Goal: Task Accomplishment & Management: Complete application form

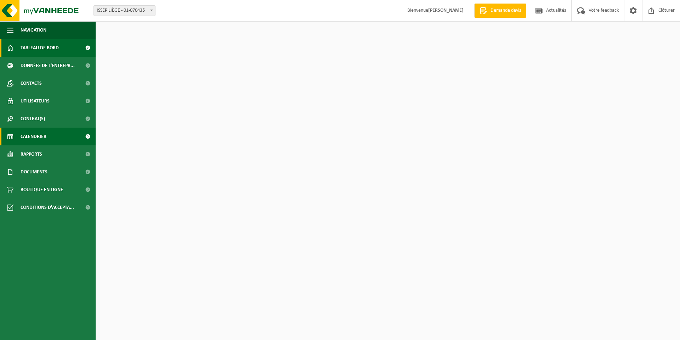
click at [34, 133] on span "Calendrier" at bounding box center [34, 136] width 26 height 18
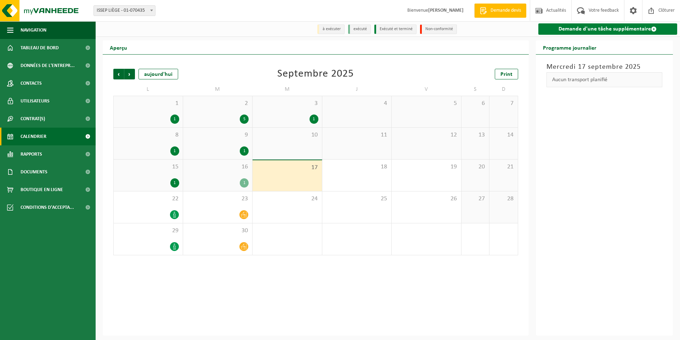
click at [604, 32] on link "Demande d'une tâche supplémentaire" at bounding box center [607, 28] width 139 height 11
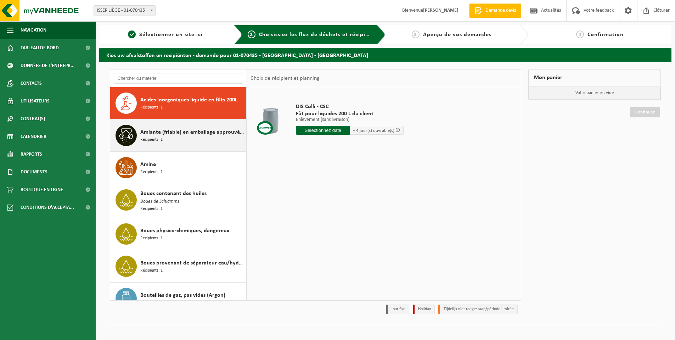
click at [157, 136] on span "Récipients: 1" at bounding box center [151, 139] width 22 height 7
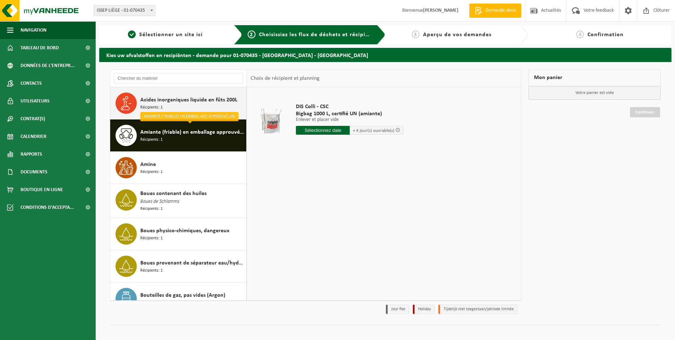
click at [159, 108] on span "Récipients: 1" at bounding box center [151, 107] width 22 height 7
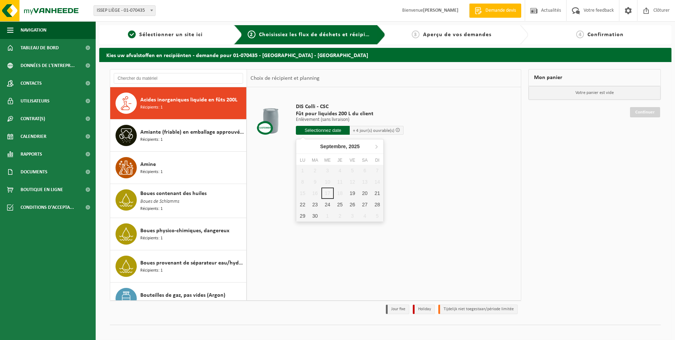
click at [332, 130] on input "text" at bounding box center [323, 130] width 54 height 9
click at [316, 205] on div "23" at bounding box center [314, 204] width 12 height 11
type input "à partir de 2025-09-23"
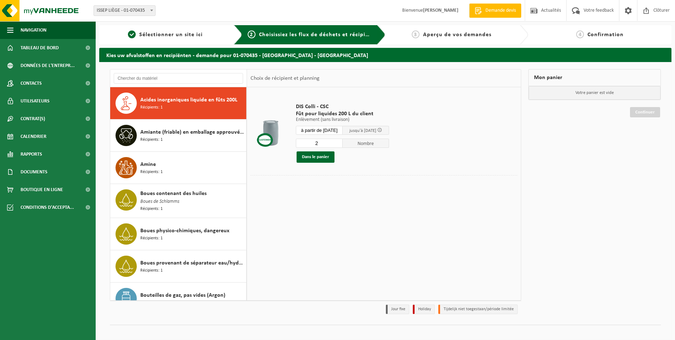
click at [342, 142] on input "2" at bounding box center [319, 142] width 47 height 9
click at [342, 142] on input "3" at bounding box center [319, 142] width 47 height 9
type input "4"
click at [342, 142] on input "4" at bounding box center [319, 142] width 47 height 9
click at [318, 157] on button "Dans le panier" at bounding box center [315, 156] width 38 height 11
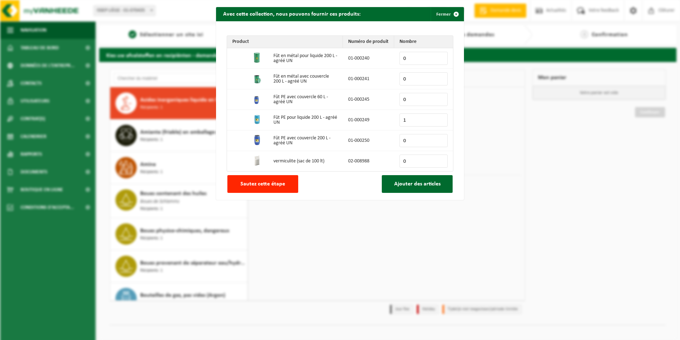
click at [438, 118] on input "1" at bounding box center [423, 119] width 48 height 13
click at [438, 118] on input "2" at bounding box center [423, 119] width 48 height 13
click at [438, 118] on input "3" at bounding box center [423, 119] width 48 height 13
type input "4"
click at [438, 118] on input "4" at bounding box center [423, 119] width 48 height 13
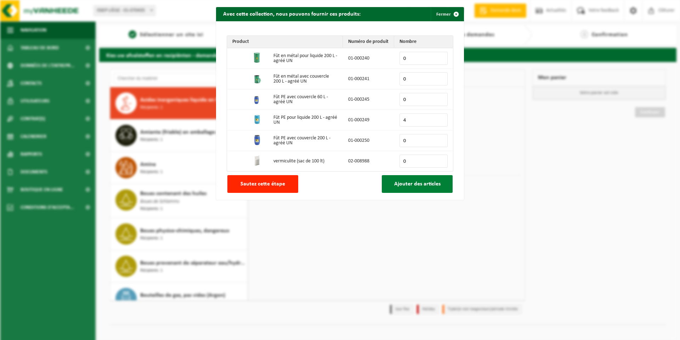
click at [399, 186] on span "Ajouter des articles" at bounding box center [417, 184] width 46 height 6
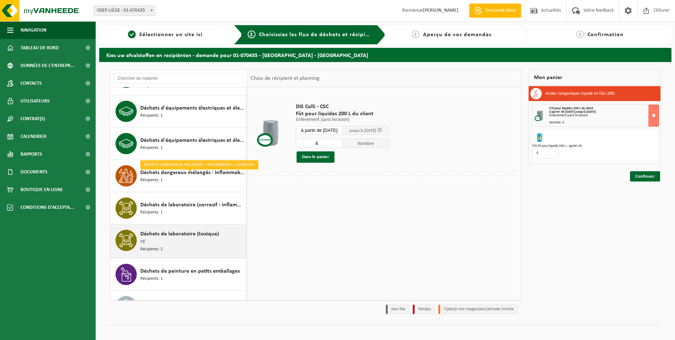
scroll to position [496, 0]
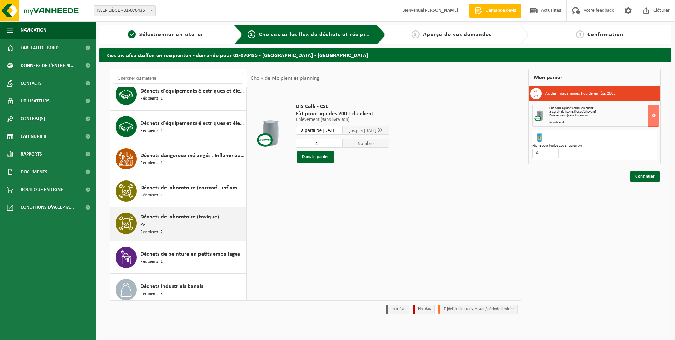
click at [186, 222] on div "Déchets de laboratoire (toxique) PE Récipients: 2" at bounding box center [192, 223] width 104 height 23
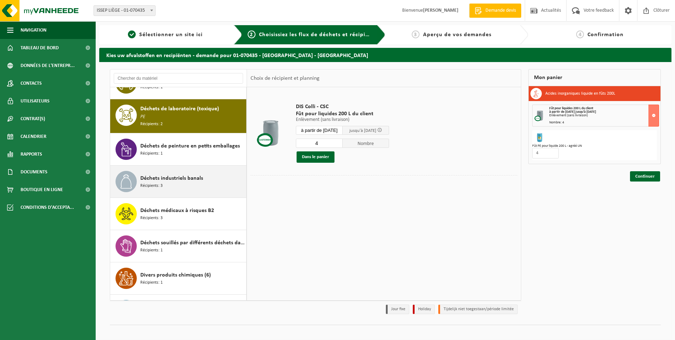
scroll to position [614, 0]
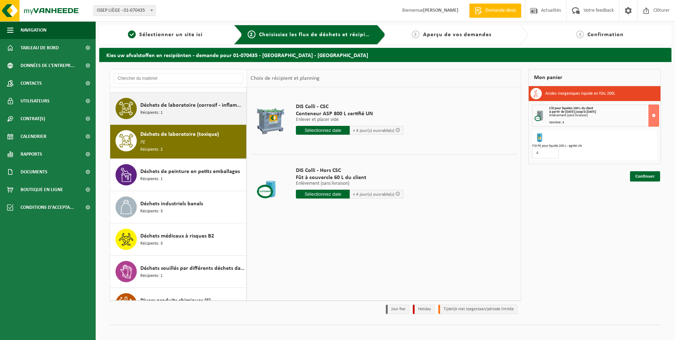
click at [161, 110] on span "Récipients: 1" at bounding box center [151, 112] width 22 height 7
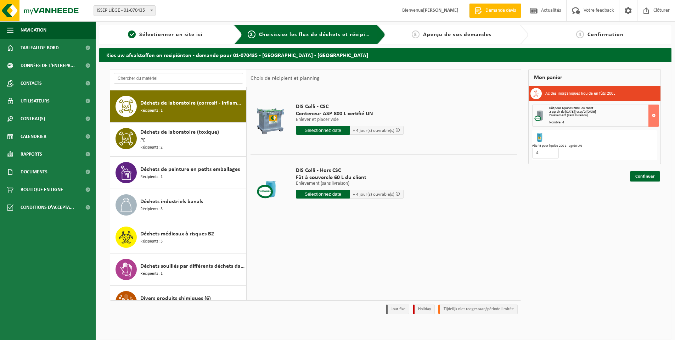
scroll to position [581, 0]
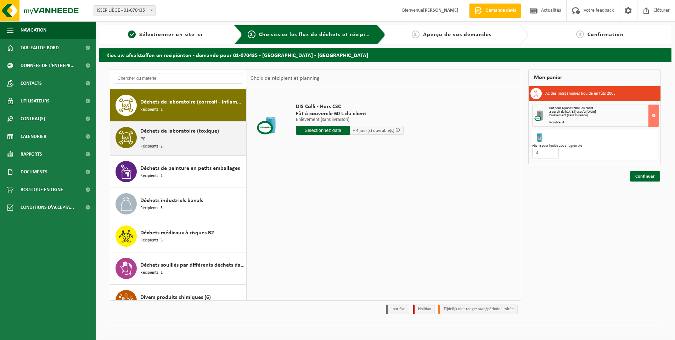
drag, startPoint x: 162, startPoint y: 123, endPoint x: 157, endPoint y: 132, distance: 10.9
click at [160, 129] on div "Déchets de laboratoire (toxique) PE Récipients: 2" at bounding box center [178, 138] width 136 height 34
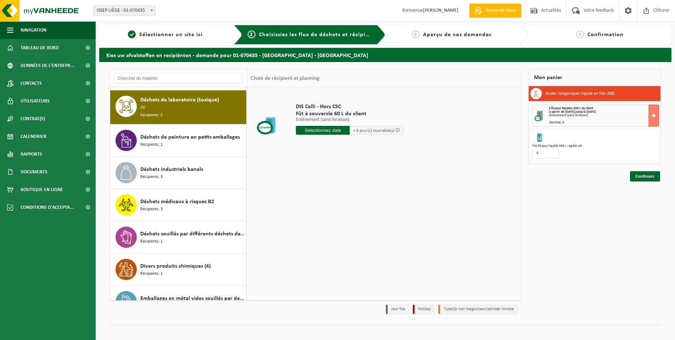
scroll to position [614, 0]
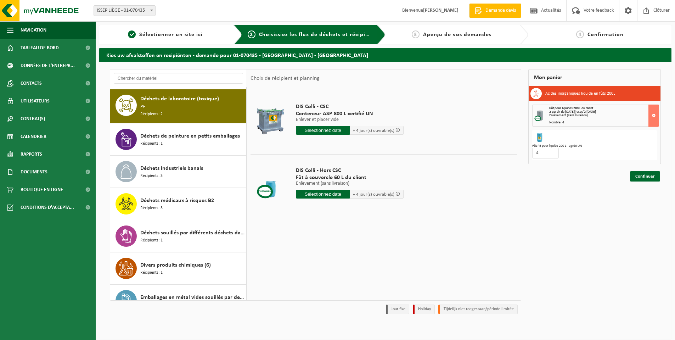
click at [325, 128] on input "text" at bounding box center [323, 130] width 54 height 9
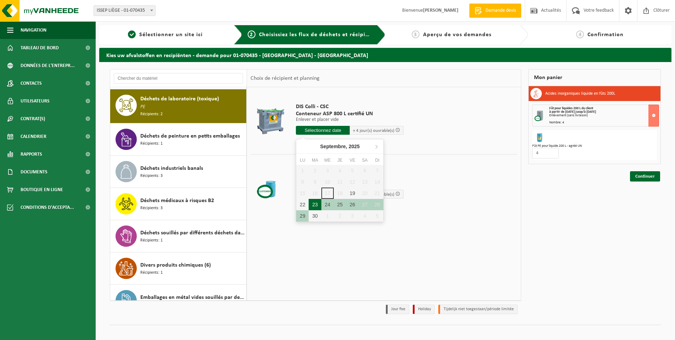
click at [313, 205] on div "23" at bounding box center [314, 204] width 12 height 11
type input "à partir de 2025-09-23"
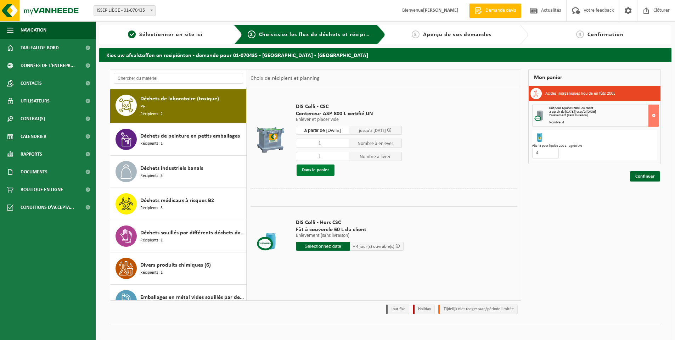
click at [309, 169] on button "Dans le panier" at bounding box center [315, 169] width 38 height 11
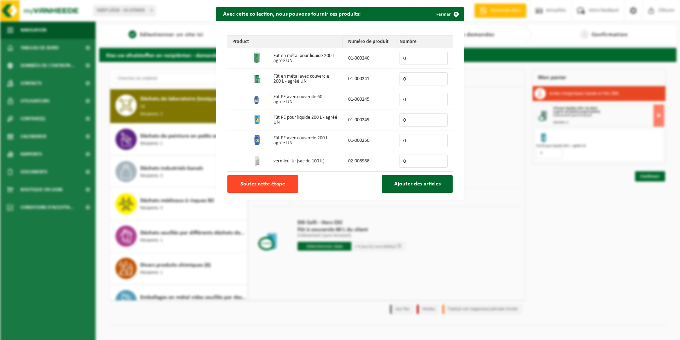
click at [286, 180] on button "Sautez cette étape" at bounding box center [262, 184] width 71 height 18
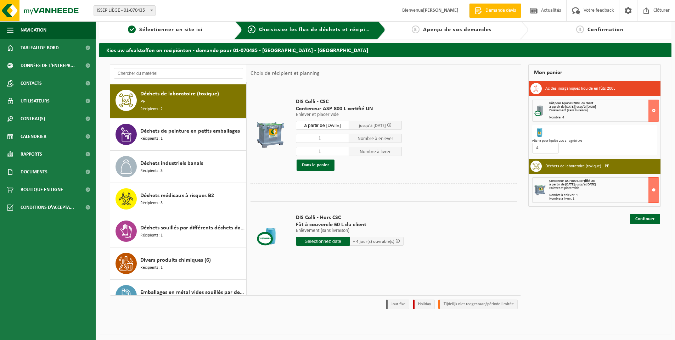
scroll to position [6, 0]
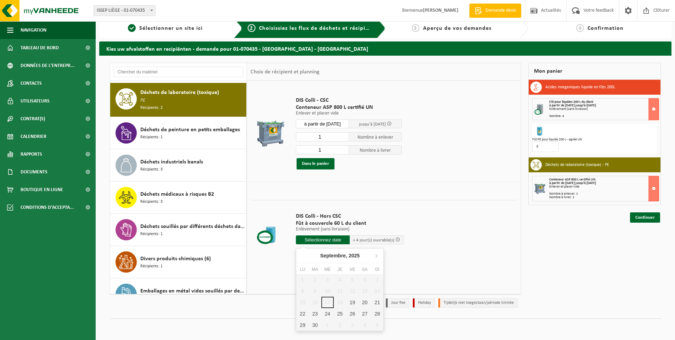
click at [313, 242] on input "text" at bounding box center [323, 239] width 54 height 9
click at [314, 309] on div "23" at bounding box center [314, 313] width 12 height 11
type input "à partir de 2025-09-23"
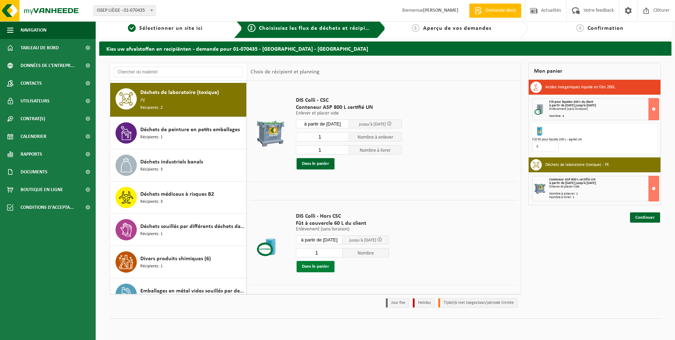
click at [317, 268] on button "Dans le panier" at bounding box center [315, 266] width 38 height 11
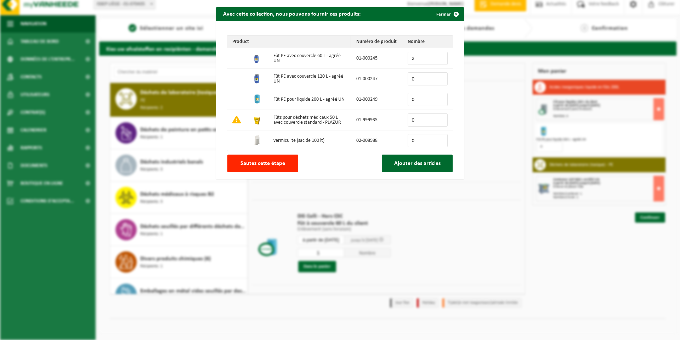
click at [438, 56] on input "2" at bounding box center [428, 58] width 40 height 13
click at [438, 56] on input "3" at bounding box center [428, 58] width 40 height 13
click at [438, 56] on input "4" at bounding box center [428, 58] width 40 height 13
click at [438, 56] on input "5" at bounding box center [428, 58] width 40 height 13
click at [438, 56] on input "6" at bounding box center [428, 58] width 40 height 13
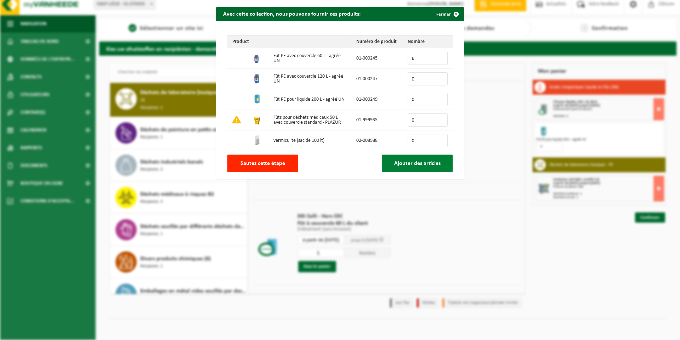
click at [406, 160] on span "Ajouter des articles" at bounding box center [417, 163] width 46 height 6
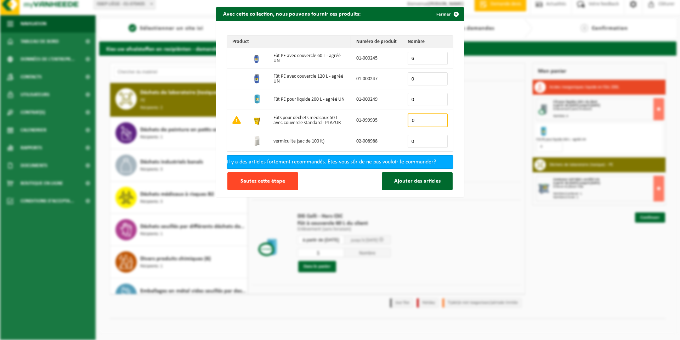
click at [263, 184] on button "Sautez cette étape" at bounding box center [262, 181] width 71 height 18
type input "0"
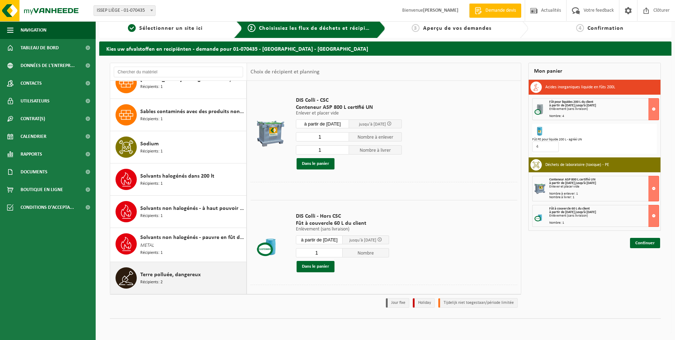
scroll to position [1357, 0]
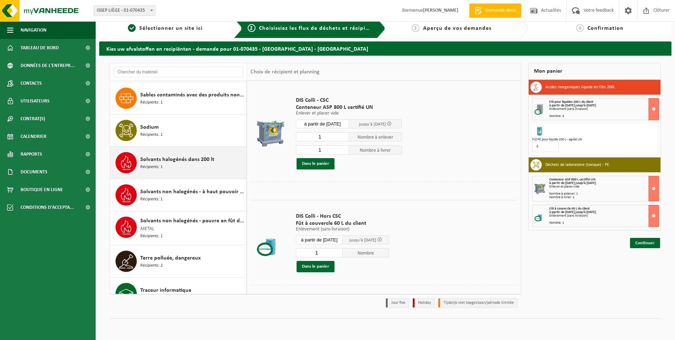
click at [193, 164] on div "Solvants halogénés dans 200 lt Récipients: 1" at bounding box center [192, 162] width 104 height 21
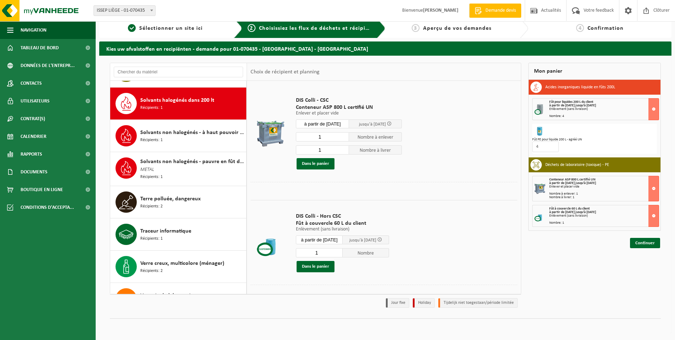
scroll to position [1420, 0]
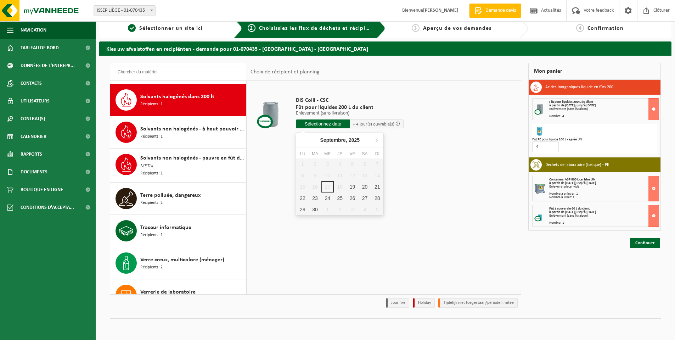
click at [316, 121] on input "text" at bounding box center [323, 123] width 54 height 9
click at [316, 195] on div "23" at bounding box center [314, 197] width 12 height 11
type input "à partir de 2025-09-23"
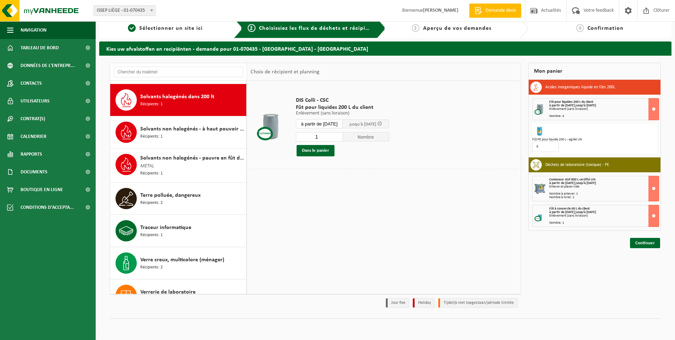
click at [342, 135] on input "1" at bounding box center [319, 136] width 47 height 9
type input "2"
click at [342, 135] on input "2" at bounding box center [319, 136] width 47 height 9
click at [323, 148] on button "Dans le panier" at bounding box center [315, 150] width 38 height 11
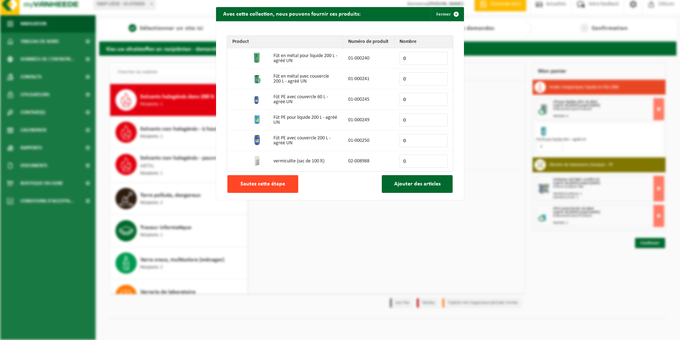
click at [265, 181] on span "Sautez cette étape" at bounding box center [262, 184] width 45 height 6
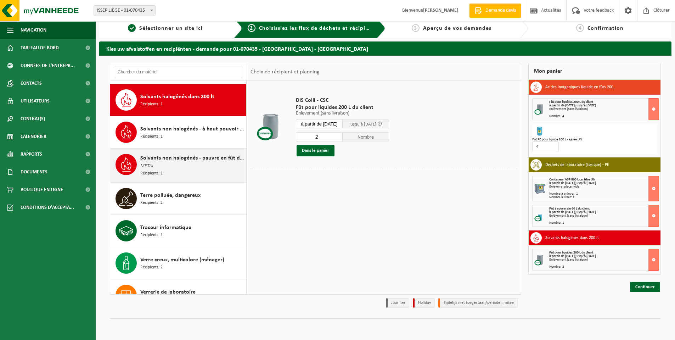
click at [176, 158] on span "Solvants non halogénés - pauvre en fût de 200lt" at bounding box center [192, 158] width 104 height 8
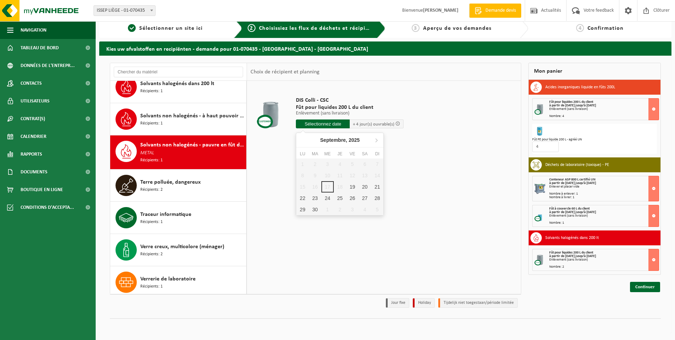
click at [325, 122] on input "text" at bounding box center [323, 123] width 54 height 9
click at [317, 197] on div "23" at bounding box center [314, 197] width 12 height 11
type input "à partir de 2025-09-23"
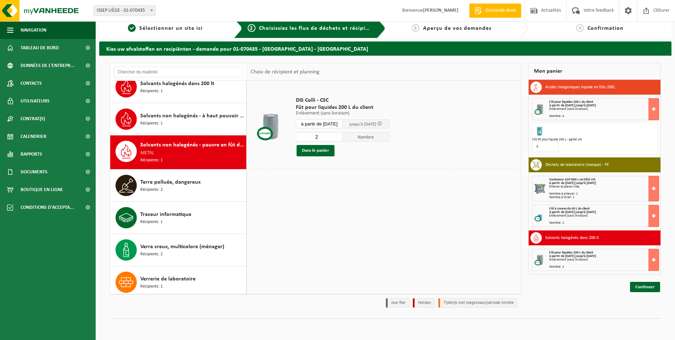
click at [342, 135] on input "2" at bounding box center [319, 136] width 47 height 9
click at [342, 135] on input "3" at bounding box center [319, 136] width 47 height 9
type input "4"
click at [342, 134] on input "4" at bounding box center [319, 136] width 47 height 9
click at [329, 148] on button "Dans le panier" at bounding box center [315, 150] width 38 height 11
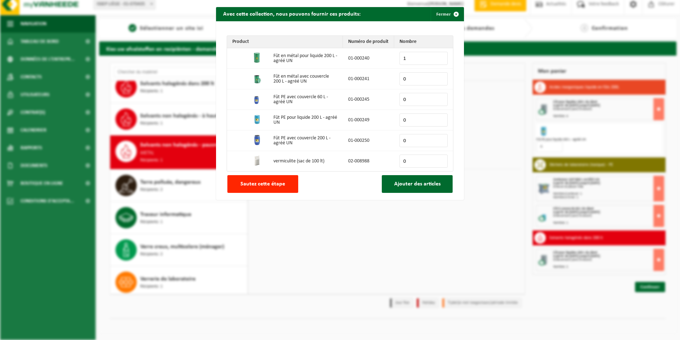
click at [437, 56] on input "1" at bounding box center [423, 58] width 48 height 13
click at [437, 56] on input "2" at bounding box center [423, 58] width 48 height 13
click at [437, 56] on input "3" at bounding box center [423, 58] width 48 height 13
click at [437, 56] on input "4" at bounding box center [423, 58] width 48 height 13
click at [437, 56] on input "5" at bounding box center [423, 58] width 48 height 13
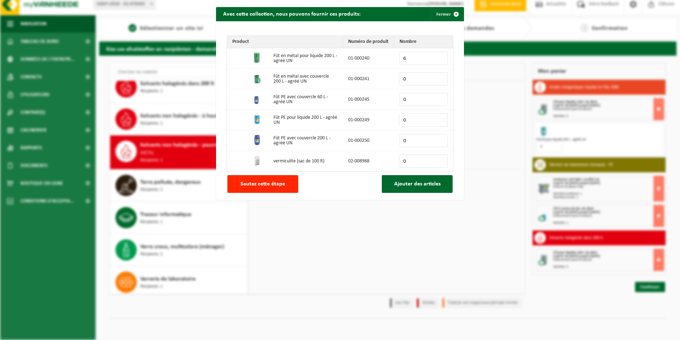
type input "6"
click at [437, 56] on input "6" at bounding box center [423, 58] width 48 height 13
click at [406, 186] on span "Ajouter des articles" at bounding box center [417, 184] width 46 height 6
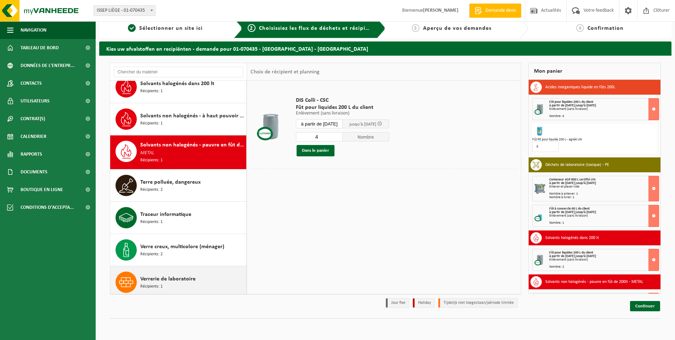
click at [176, 274] on span "Verrerie de laboratoire" at bounding box center [167, 278] width 55 height 8
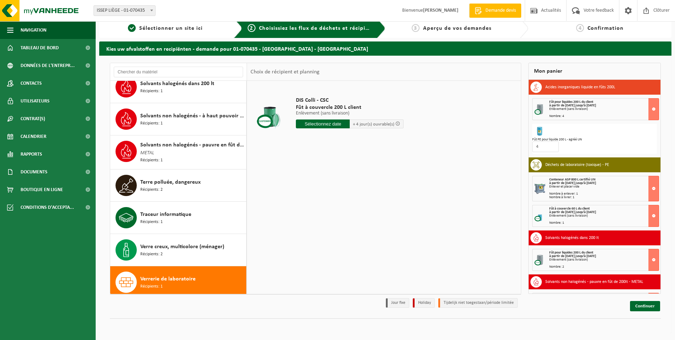
click at [332, 123] on input "text" at bounding box center [323, 123] width 54 height 9
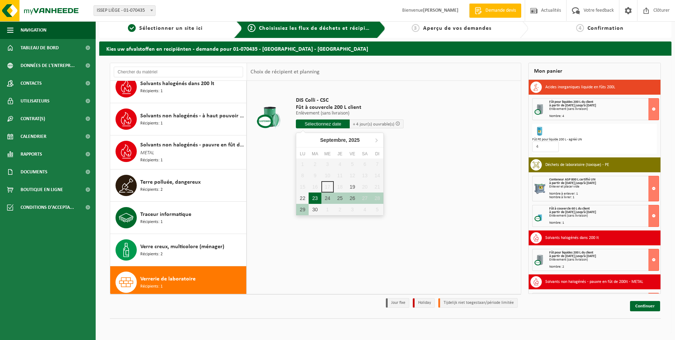
click at [318, 195] on div "23" at bounding box center [314, 197] width 12 height 11
type input "à partir de 2025-09-23"
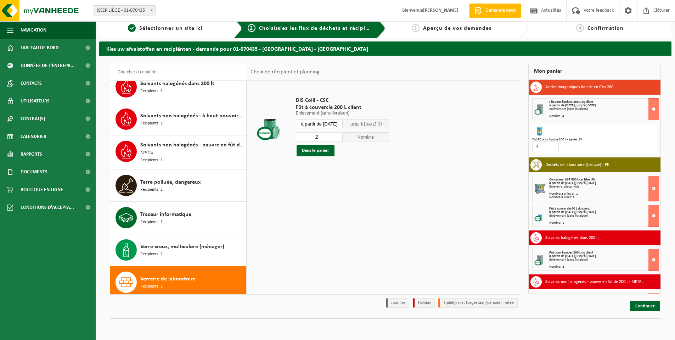
drag, startPoint x: 342, startPoint y: 135, endPoint x: 329, endPoint y: 145, distance: 16.7
type input "2"
click at [342, 135] on input "2" at bounding box center [319, 136] width 47 height 9
click at [310, 150] on button "Dans le panier" at bounding box center [315, 150] width 38 height 11
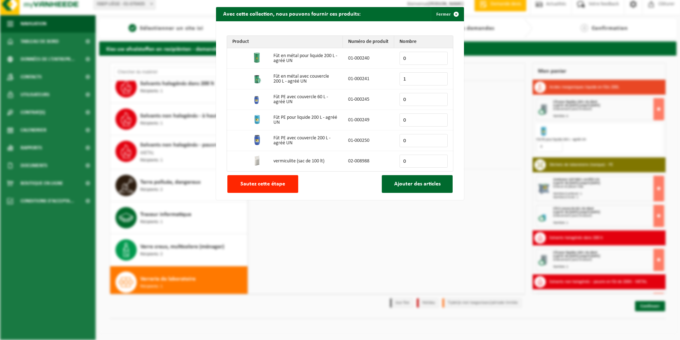
click at [439, 78] on input "1" at bounding box center [423, 78] width 48 height 13
type input "2"
click at [439, 78] on input "2" at bounding box center [423, 78] width 48 height 13
click at [415, 184] on span "Ajouter des articles" at bounding box center [417, 184] width 46 height 6
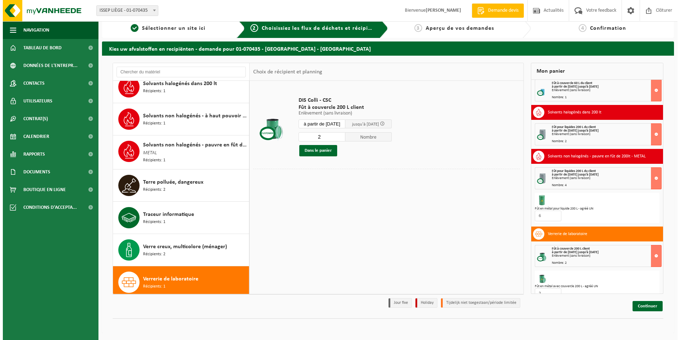
scroll to position [135, 0]
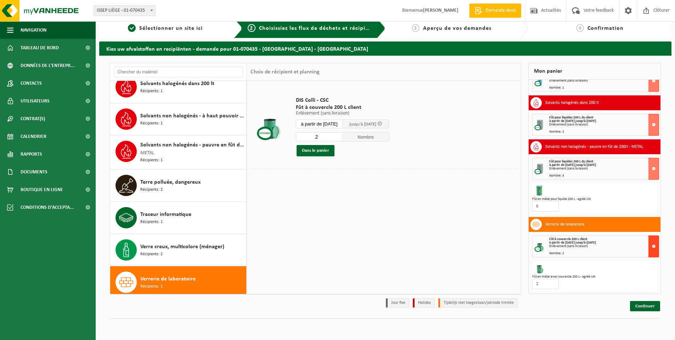
click at [648, 246] on button at bounding box center [653, 246] width 11 height 22
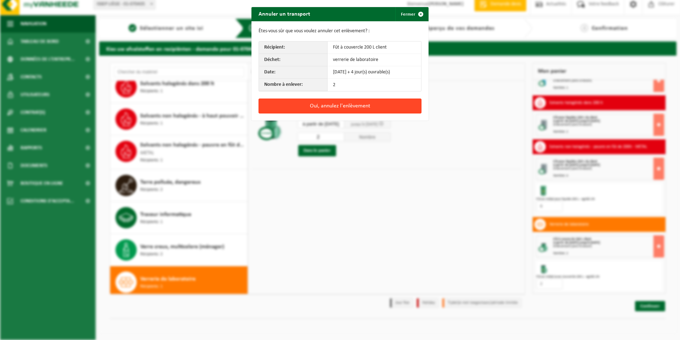
click at [341, 102] on button "Oui, annulez l'enlèvement" at bounding box center [339, 105] width 163 height 15
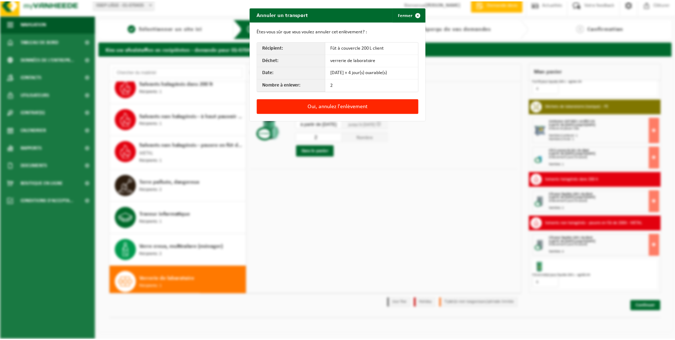
scroll to position [58, 0]
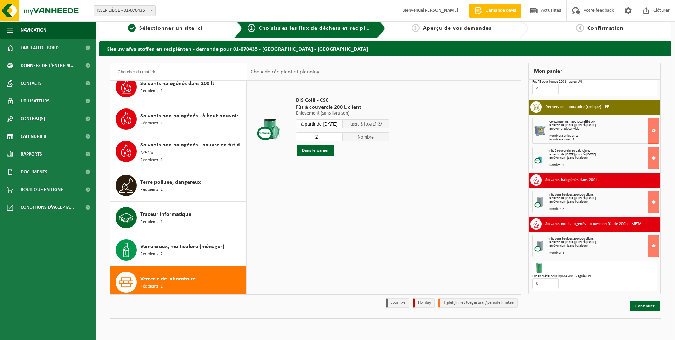
click at [178, 274] on span "Verrerie de laboratoire" at bounding box center [167, 278] width 55 height 8
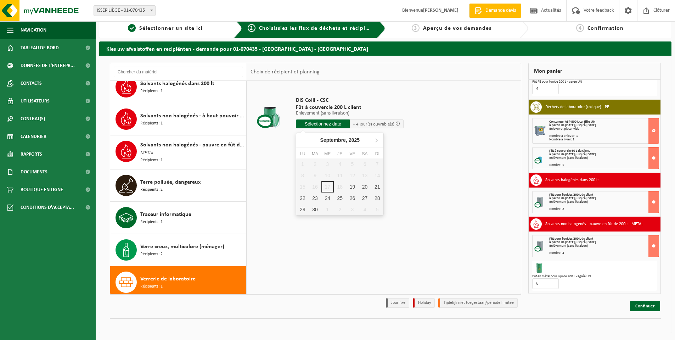
click at [326, 121] on input "text" at bounding box center [323, 123] width 54 height 9
click at [314, 196] on div "23" at bounding box center [314, 197] width 12 height 11
type input "à partir de 2025-09-23"
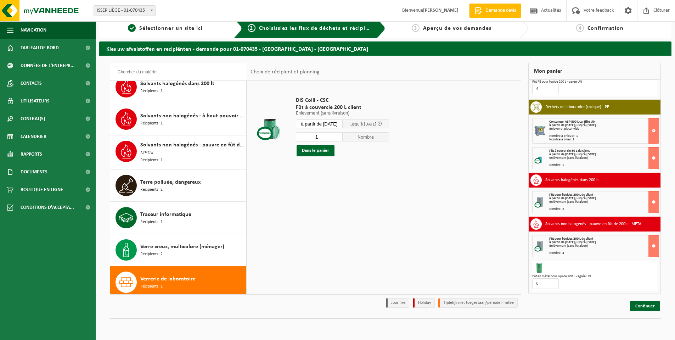
click at [342, 134] on input "1" at bounding box center [319, 136] width 47 height 9
type input "2"
click at [342, 135] on input "2" at bounding box center [319, 136] width 47 height 9
click at [327, 151] on button "Dans le panier" at bounding box center [315, 150] width 38 height 11
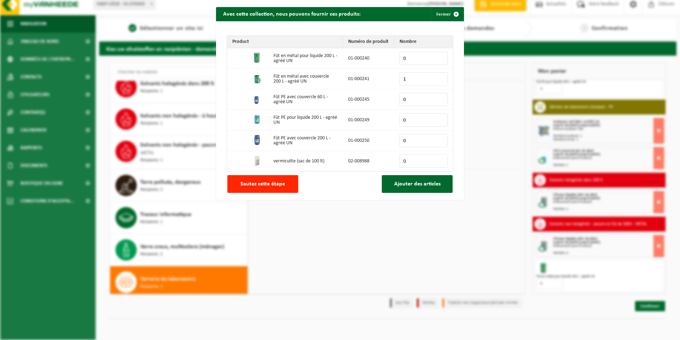
click at [439, 77] on input "1" at bounding box center [423, 78] width 48 height 13
type input "2"
click at [439, 77] on input "2" at bounding box center [423, 78] width 48 height 13
click at [417, 186] on span "Ajouter des articles" at bounding box center [417, 184] width 46 height 6
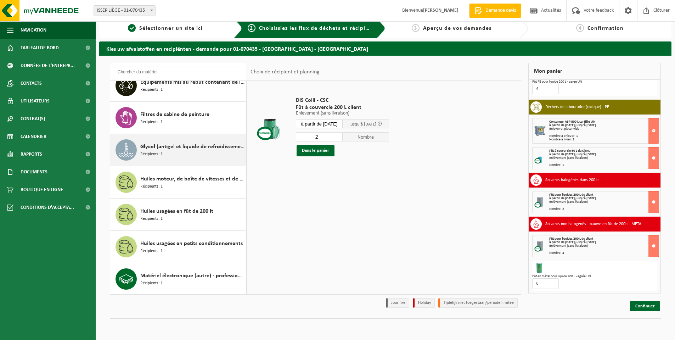
scroll to position [866, 0]
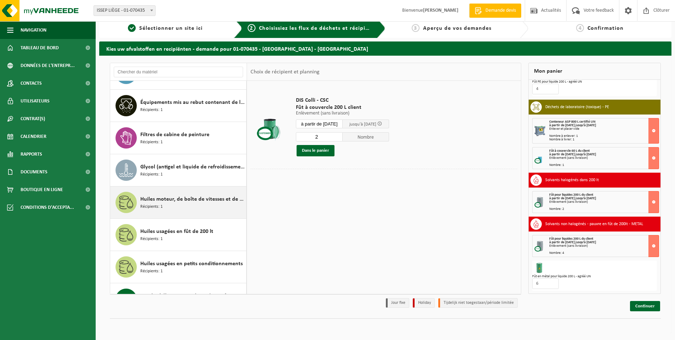
click at [180, 198] on span "Huiles moteur, de boîte de vitesses et de lubrification non chlorées à base min…" at bounding box center [192, 199] width 104 height 8
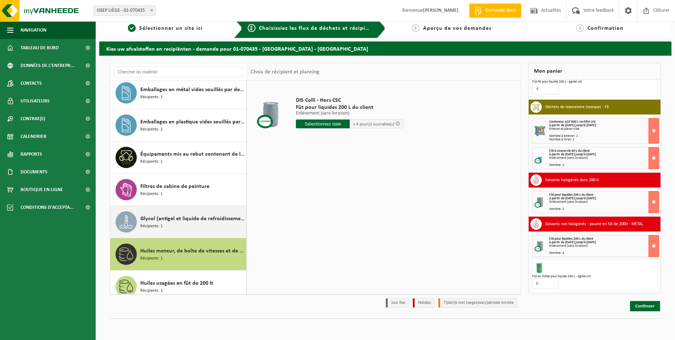
scroll to position [863, 0]
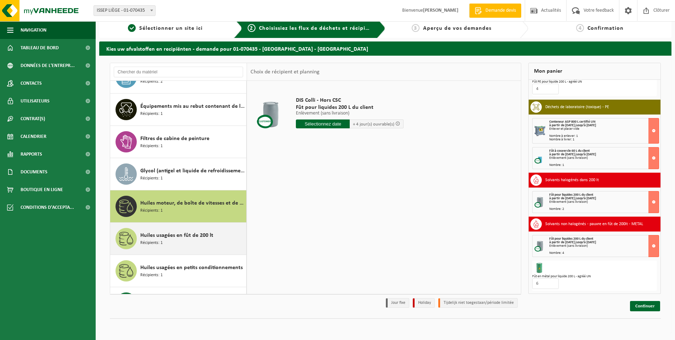
click at [174, 233] on span "Huiles usagées en fût de 200 lt" at bounding box center [176, 235] width 73 height 8
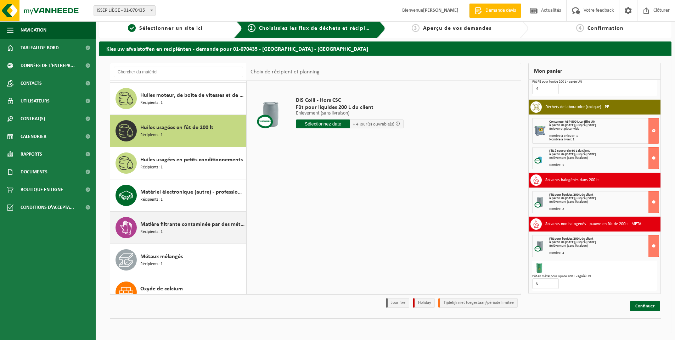
scroll to position [1001, 0]
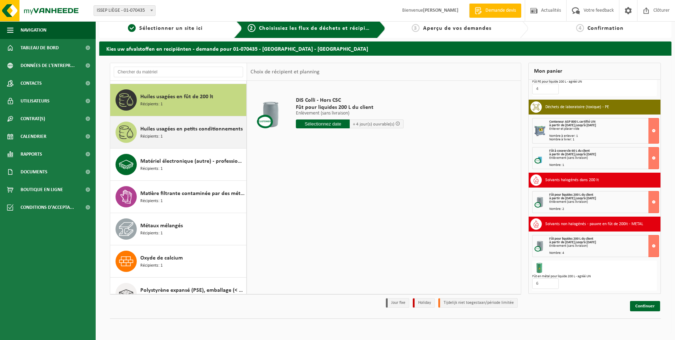
click at [171, 136] on div "Huiles usagées en petits conditionnements Récipients: 1" at bounding box center [192, 131] width 104 height 21
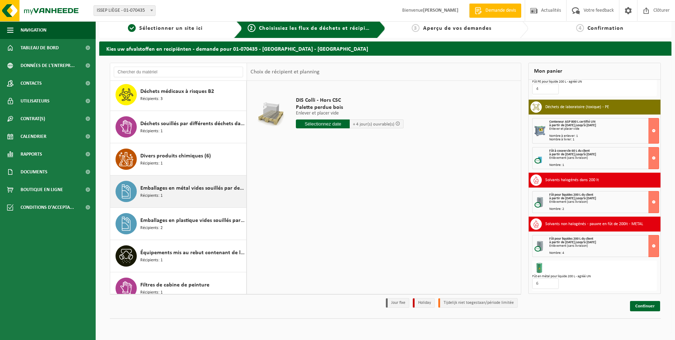
scroll to position [715, 0]
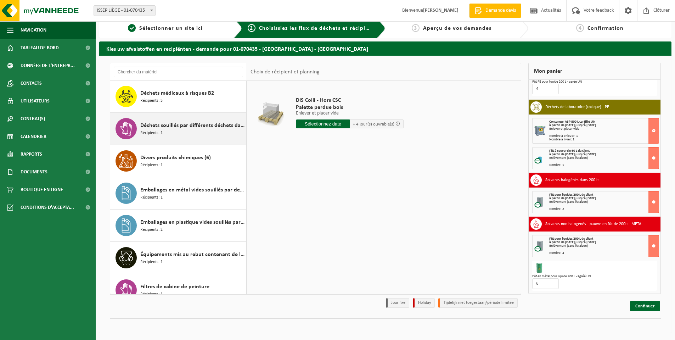
click at [185, 131] on div "Déchets souillés par différents déchets dangereux Récipients: 1" at bounding box center [192, 128] width 104 height 21
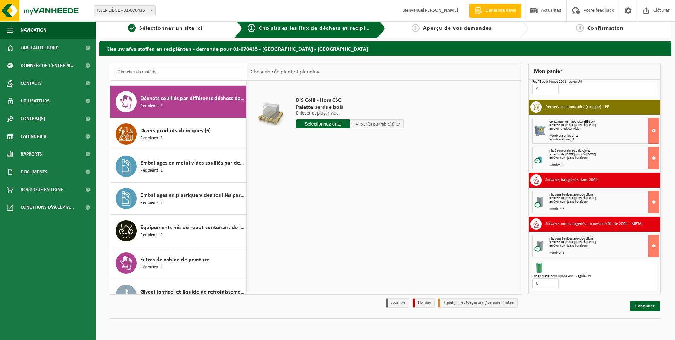
scroll to position [743, 0]
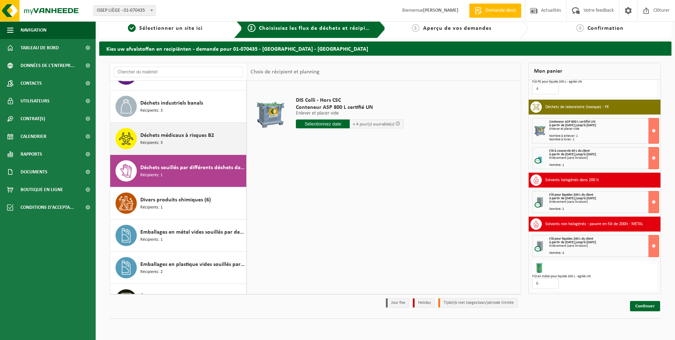
click at [182, 136] on span "Déchets médicaux à risques B2" at bounding box center [177, 135] width 74 height 8
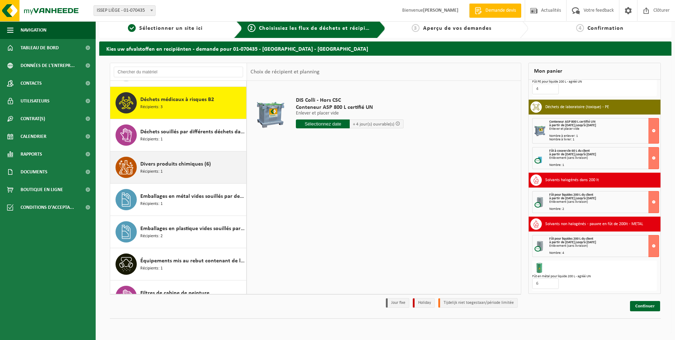
scroll to position [711, 0]
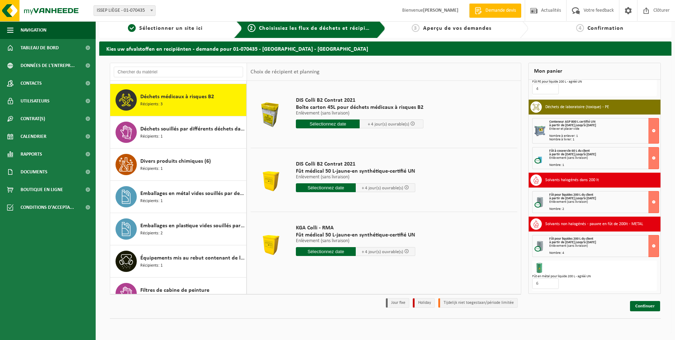
click at [341, 187] on input "text" at bounding box center [326, 187] width 60 height 9
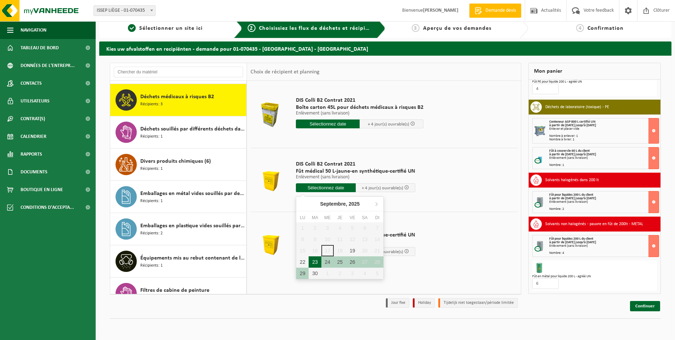
click at [313, 263] on div "23" at bounding box center [314, 261] width 12 height 11
type input "à partir de 2025-09-23"
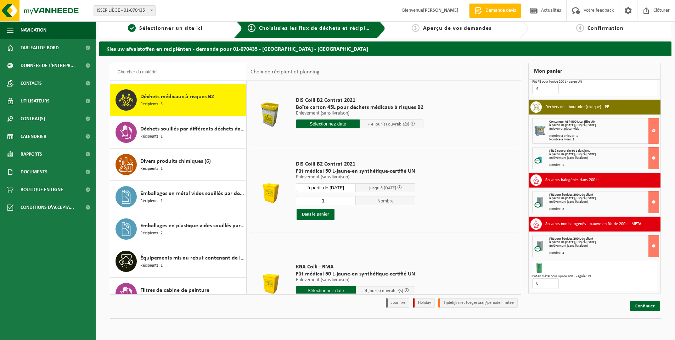
click at [348, 202] on input "1" at bounding box center [326, 200] width 60 height 9
click at [348, 203] on input "1" at bounding box center [326, 200] width 60 height 9
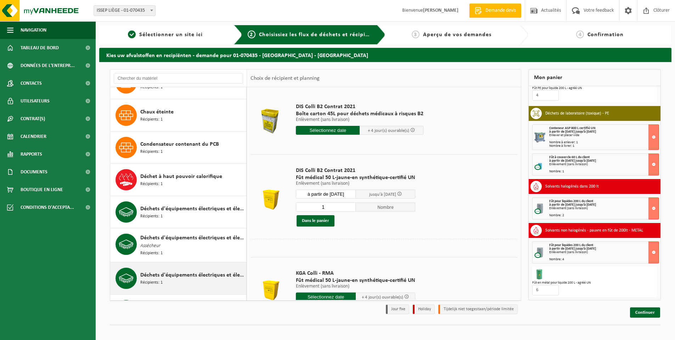
scroll to position [354, 0]
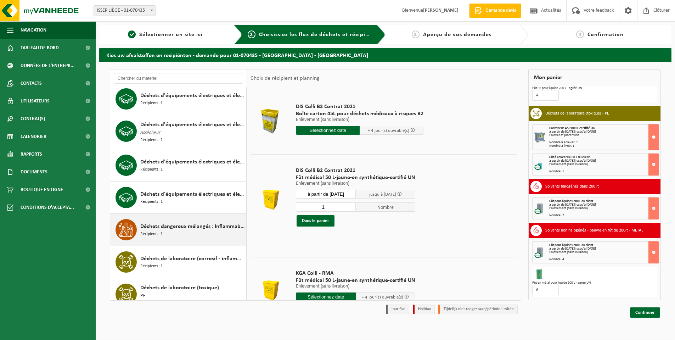
click at [173, 227] on span "Déchets dangereux mélangés : Inflammable - Corrosif" at bounding box center [192, 226] width 104 height 8
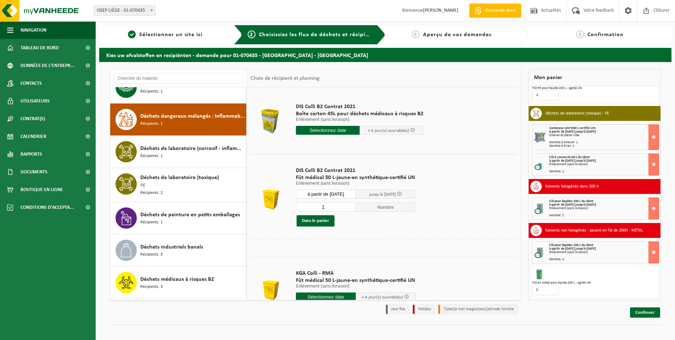
scroll to position [549, 0]
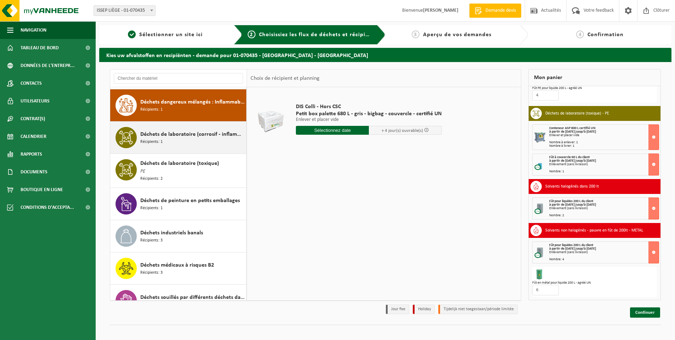
click at [192, 143] on div "Déchets de laboratoire (corrosif - inflammable) Récipients: 1" at bounding box center [192, 137] width 104 height 21
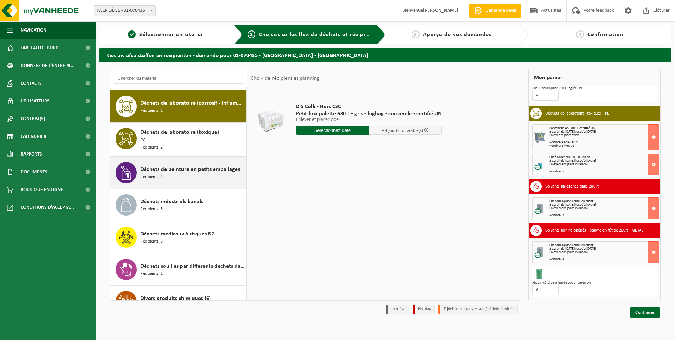
scroll to position [581, 0]
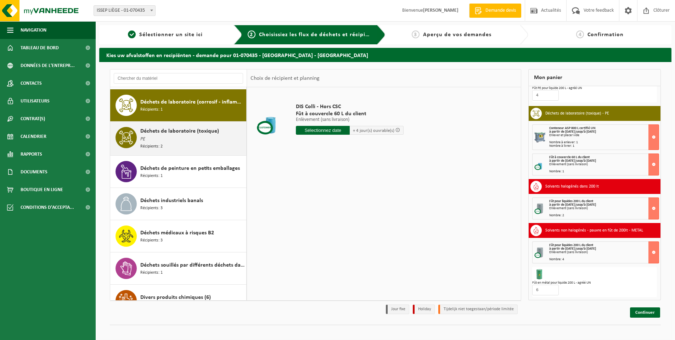
click at [190, 142] on div "Déchets de laboratoire (toxique) PE Récipients: 2" at bounding box center [192, 138] width 104 height 23
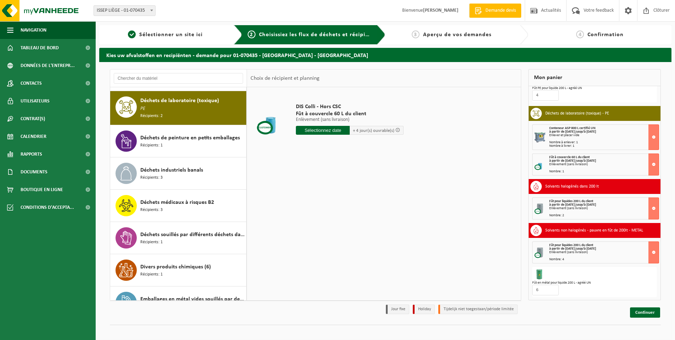
scroll to position [614, 0]
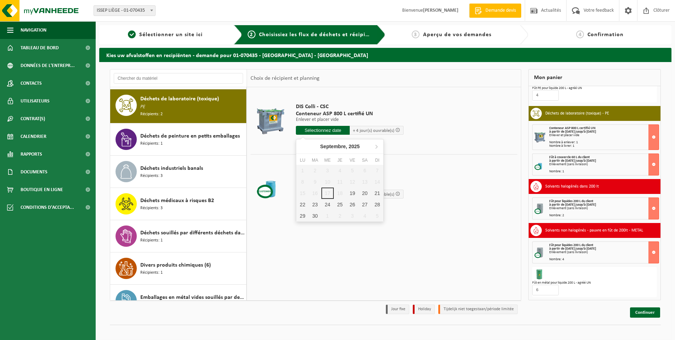
click at [328, 129] on input "text" at bounding box center [323, 130] width 54 height 9
click at [315, 204] on div "23" at bounding box center [314, 204] width 12 height 11
type input "à partir de 2025-09-23"
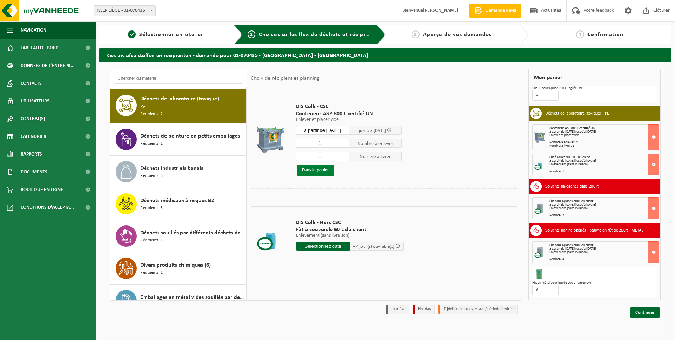
click at [320, 170] on button "Dans le panier" at bounding box center [315, 169] width 38 height 11
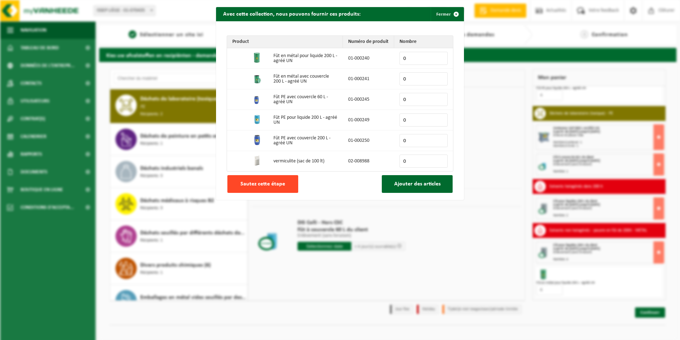
click at [269, 182] on span "Sautez cette étape" at bounding box center [262, 184] width 45 height 6
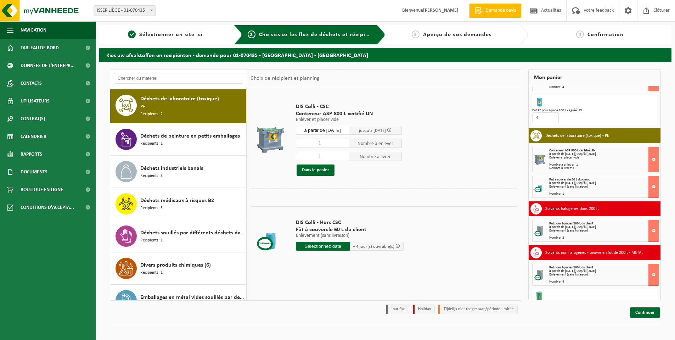
scroll to position [0, 0]
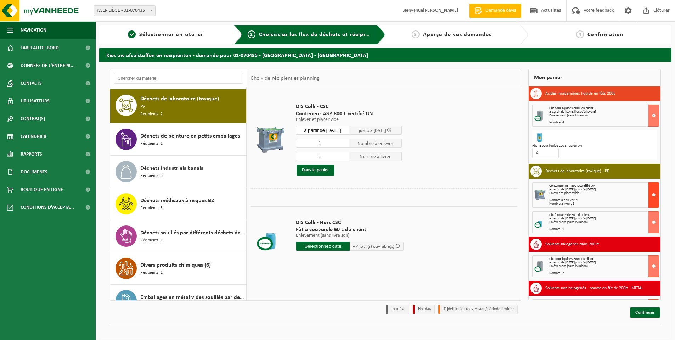
click at [650, 195] on button at bounding box center [653, 194] width 11 height 25
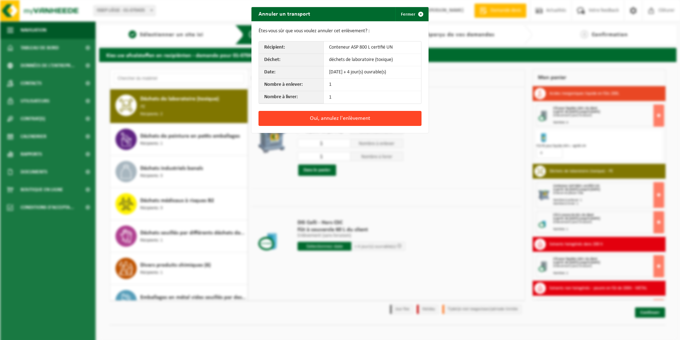
click at [334, 122] on button "Oui, annulez l'enlèvement" at bounding box center [339, 118] width 163 height 15
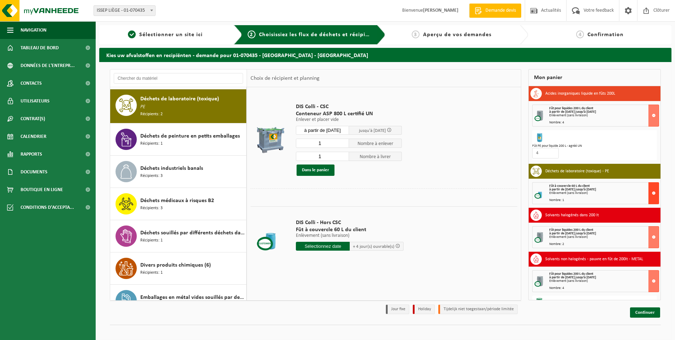
click at [649, 194] on button at bounding box center [653, 193] width 11 height 22
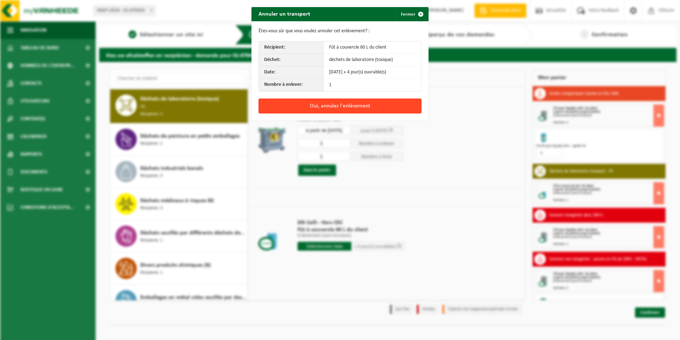
click at [337, 109] on button "Oui, annulez l'enlèvement" at bounding box center [339, 105] width 163 height 15
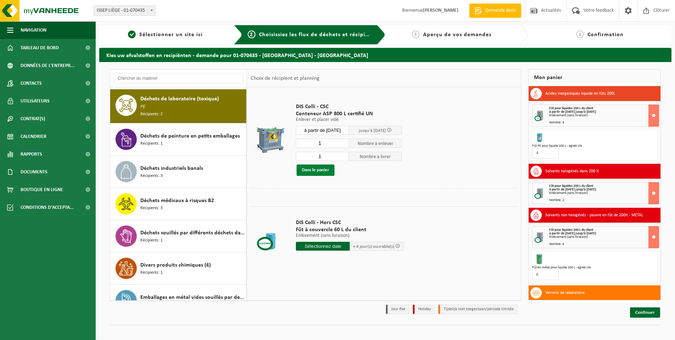
click at [319, 169] on button "Dans le panier" at bounding box center [315, 169] width 38 height 11
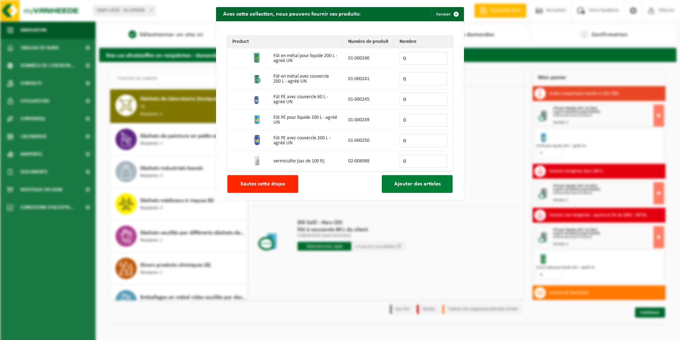
click at [407, 187] on span "Ajouter des articles" at bounding box center [417, 184] width 46 height 6
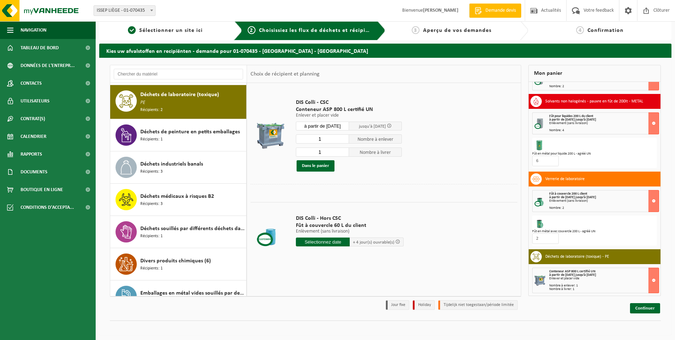
scroll to position [6, 0]
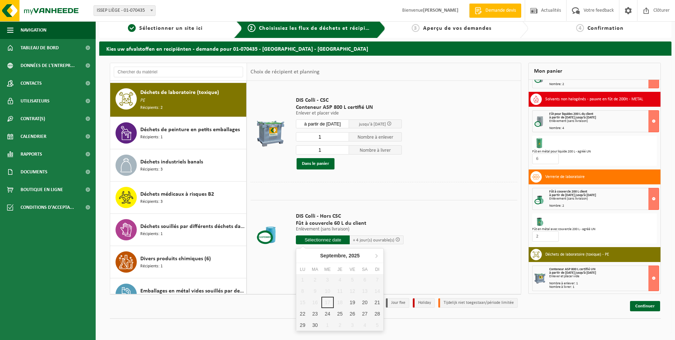
click at [328, 240] on input "text" at bounding box center [323, 239] width 54 height 9
click at [318, 313] on div "23" at bounding box center [314, 313] width 12 height 11
type input "à partir de 2025-09-23"
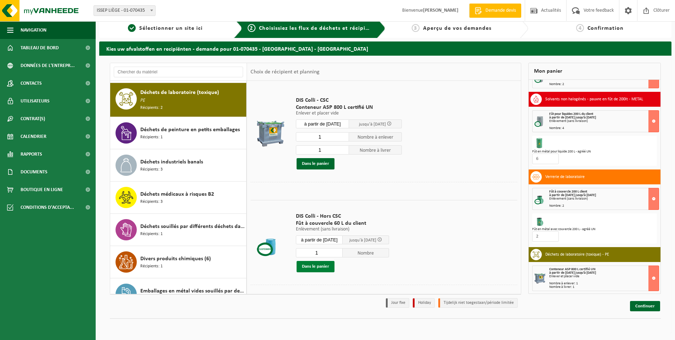
click at [315, 268] on button "Dans le panier" at bounding box center [315, 266] width 38 height 11
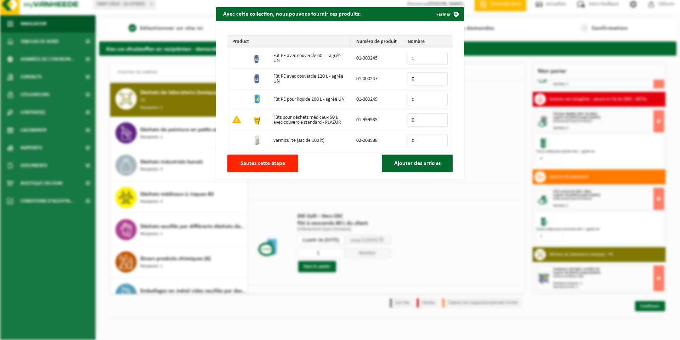
click at [439, 56] on input "1" at bounding box center [428, 58] width 40 height 13
click at [438, 56] on input "2" at bounding box center [428, 58] width 40 height 13
click at [438, 56] on input "3" at bounding box center [428, 58] width 40 height 13
click at [438, 56] on input "4" at bounding box center [428, 58] width 40 height 13
click at [438, 56] on input "5" at bounding box center [428, 58] width 40 height 13
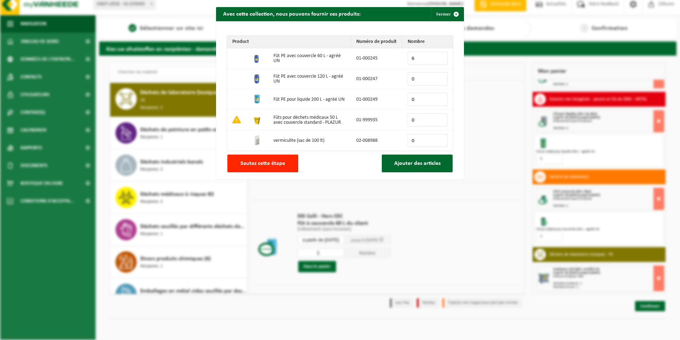
type input "6"
click at [438, 56] on input "6" at bounding box center [428, 58] width 40 height 13
click at [413, 158] on button "Ajouter des articles" at bounding box center [417, 163] width 71 height 18
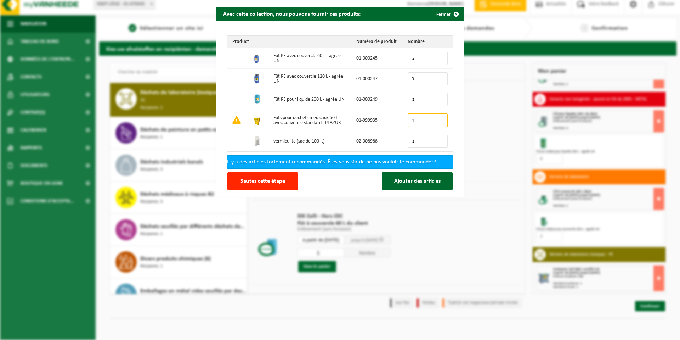
click at [438, 119] on input "1" at bounding box center [428, 120] width 40 height 14
click at [438, 119] on input "2" at bounding box center [428, 120] width 40 height 14
click at [438, 119] on input "3" at bounding box center [428, 120] width 40 height 14
type input "4"
click at [438, 119] on input "4" at bounding box center [428, 120] width 40 height 14
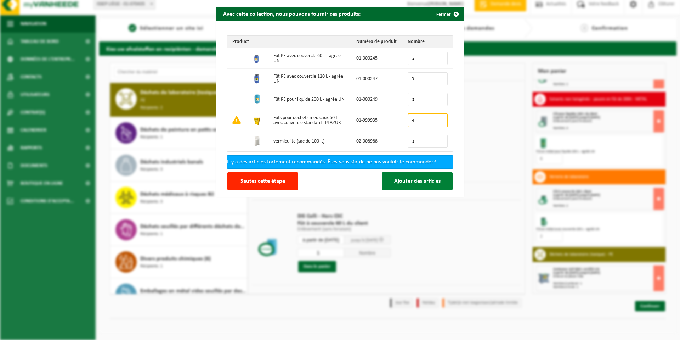
click at [410, 182] on span "Ajouter des articles" at bounding box center [417, 181] width 46 height 6
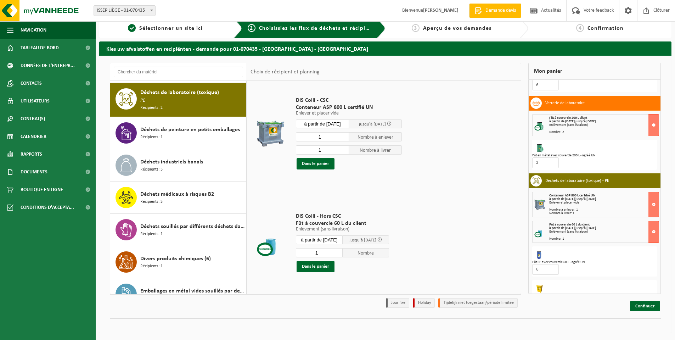
scroll to position [201, 0]
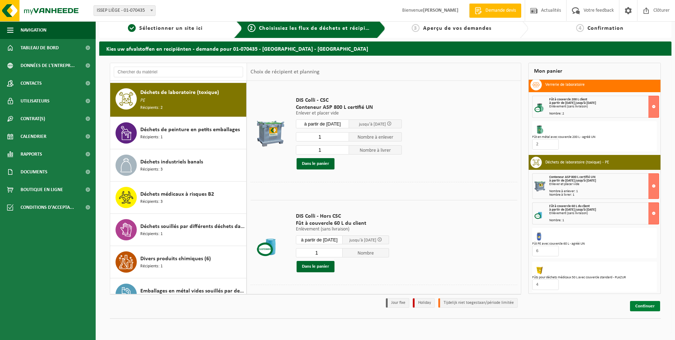
click at [638, 307] on link "Continuer" at bounding box center [645, 306] width 30 height 10
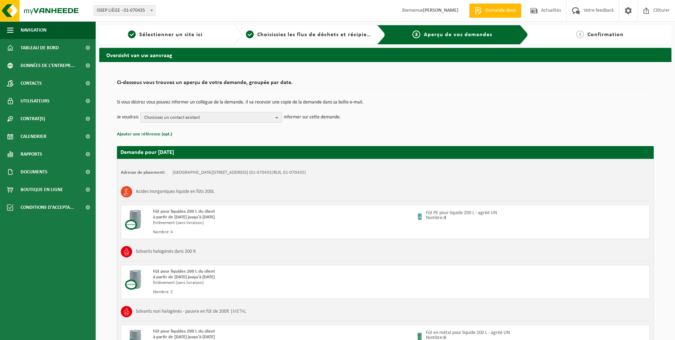
click at [257, 115] on span "Choisissez un contact existant" at bounding box center [208, 117] width 128 height 11
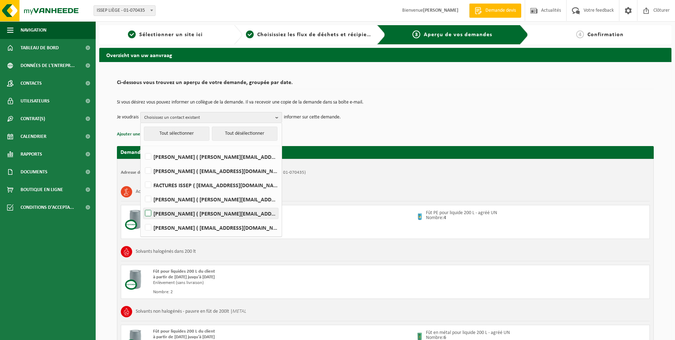
click at [168, 214] on label "Moubarak Mbah ( m.mbah@issep.be )" at bounding box center [210, 213] width 135 height 11
click at [142, 204] on input "Moubarak Mbah ( m.mbah@issep.be )" at bounding box center [142, 204] width 0 height 0
checkbox input "true"
click at [379, 118] on td "Je voudrais Moubarak Mbah Tout sélectionner Tout désélectionner JACQUELINE FISS…" at bounding box center [385, 117] width 536 height 11
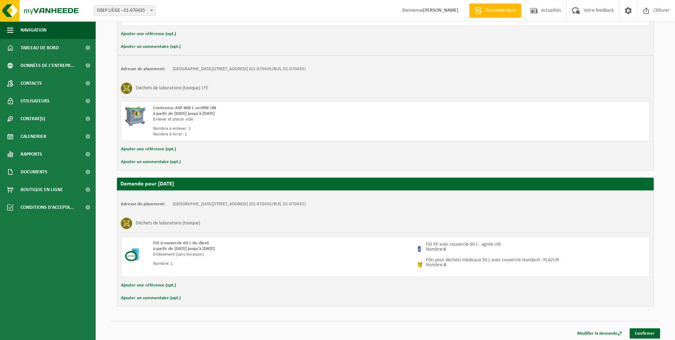
scroll to position [394, 0]
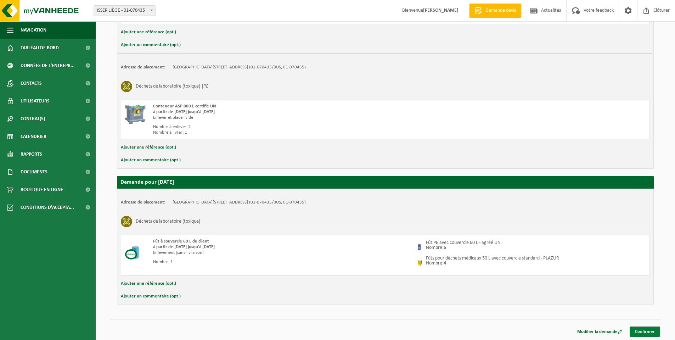
click at [634, 331] on link "Confirmer" at bounding box center [644, 331] width 30 height 10
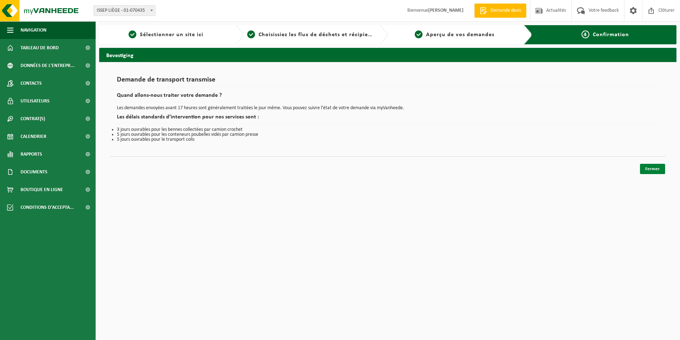
click at [648, 166] on link "Fermer" at bounding box center [652, 169] width 25 height 10
